Goal: Register for event/course

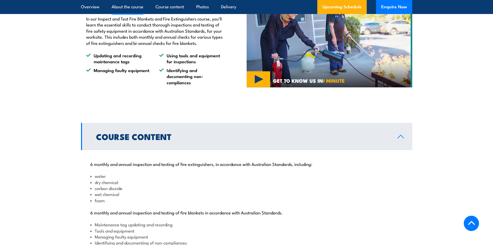
scroll to position [440, 0]
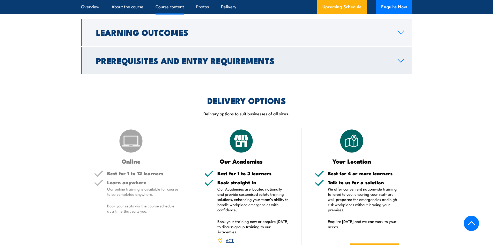
click at [306, 74] on link "Prerequisites and Entry Requirements" at bounding box center [246, 60] width 331 height 27
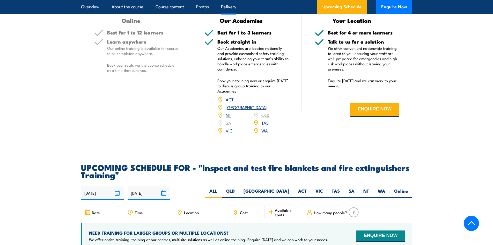
scroll to position [863, 0]
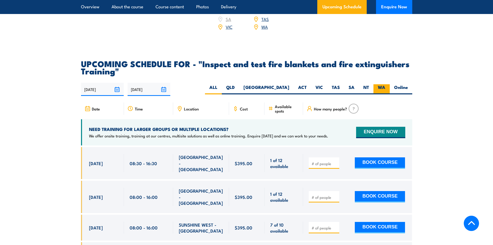
click at [376, 94] on label "WA" at bounding box center [381, 89] width 16 height 10
click at [385, 87] on input "WA" at bounding box center [386, 85] width 3 height 3
radio input "true"
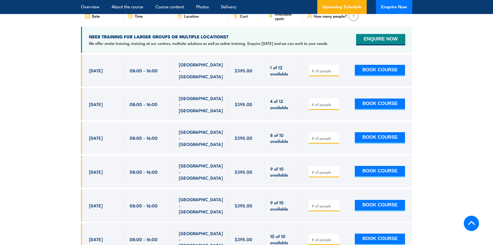
scroll to position [1018, 0]
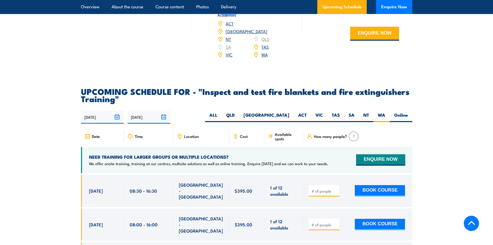
scroll to position [863, 0]
